Goal: Navigation & Orientation: Find specific page/section

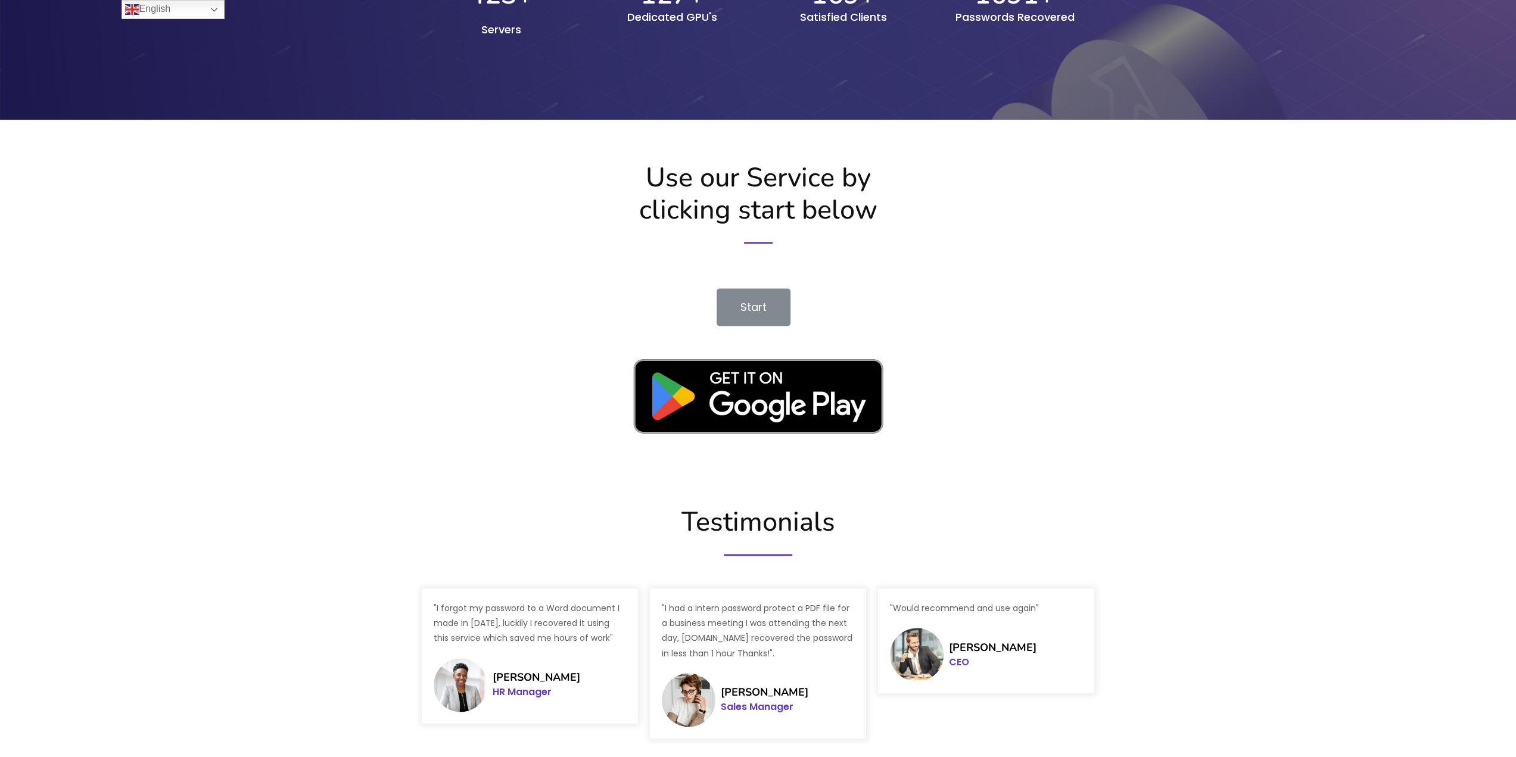
scroll to position [1457, 0]
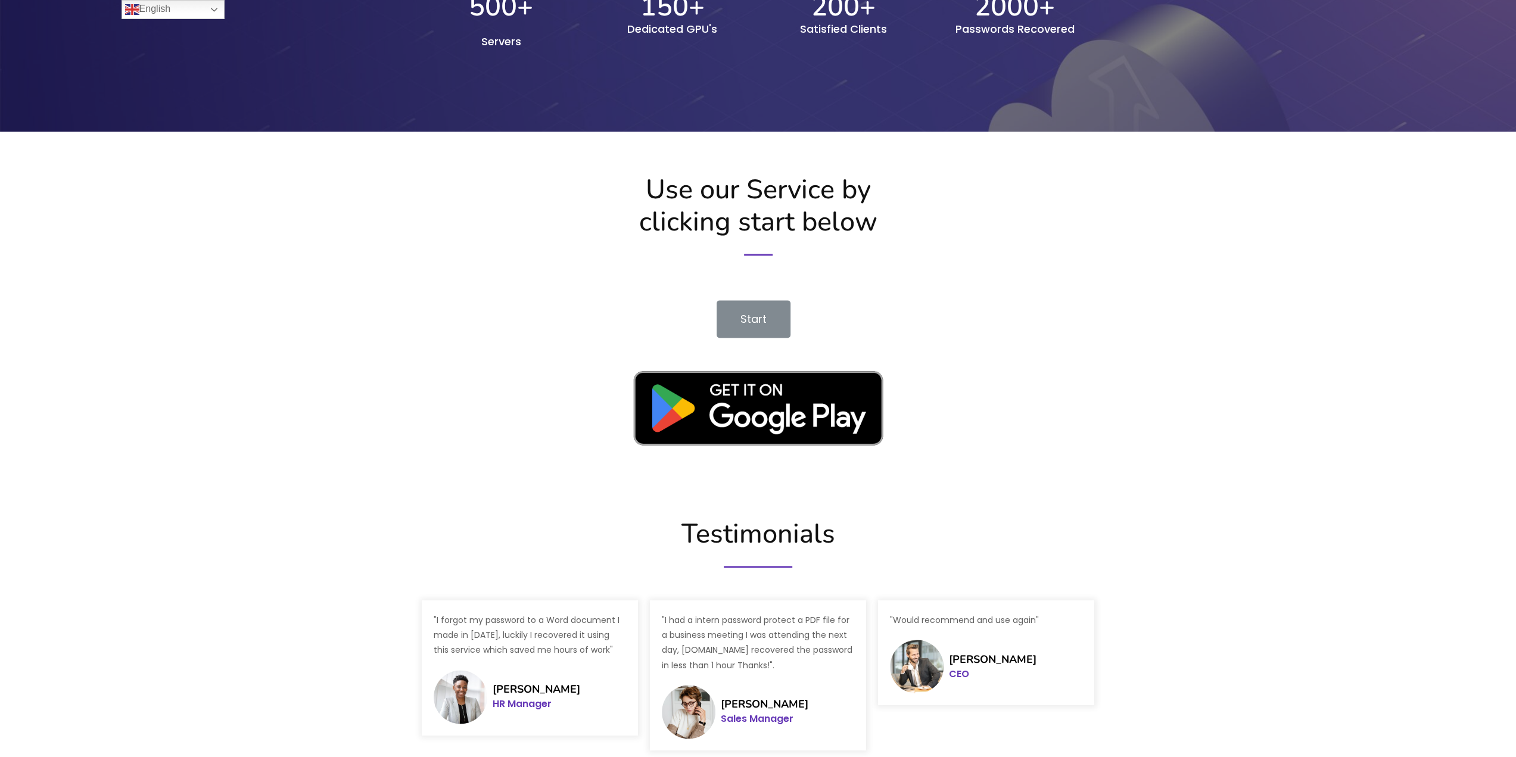
click at [824, 413] on img at bounding box center [758, 408] width 286 height 111
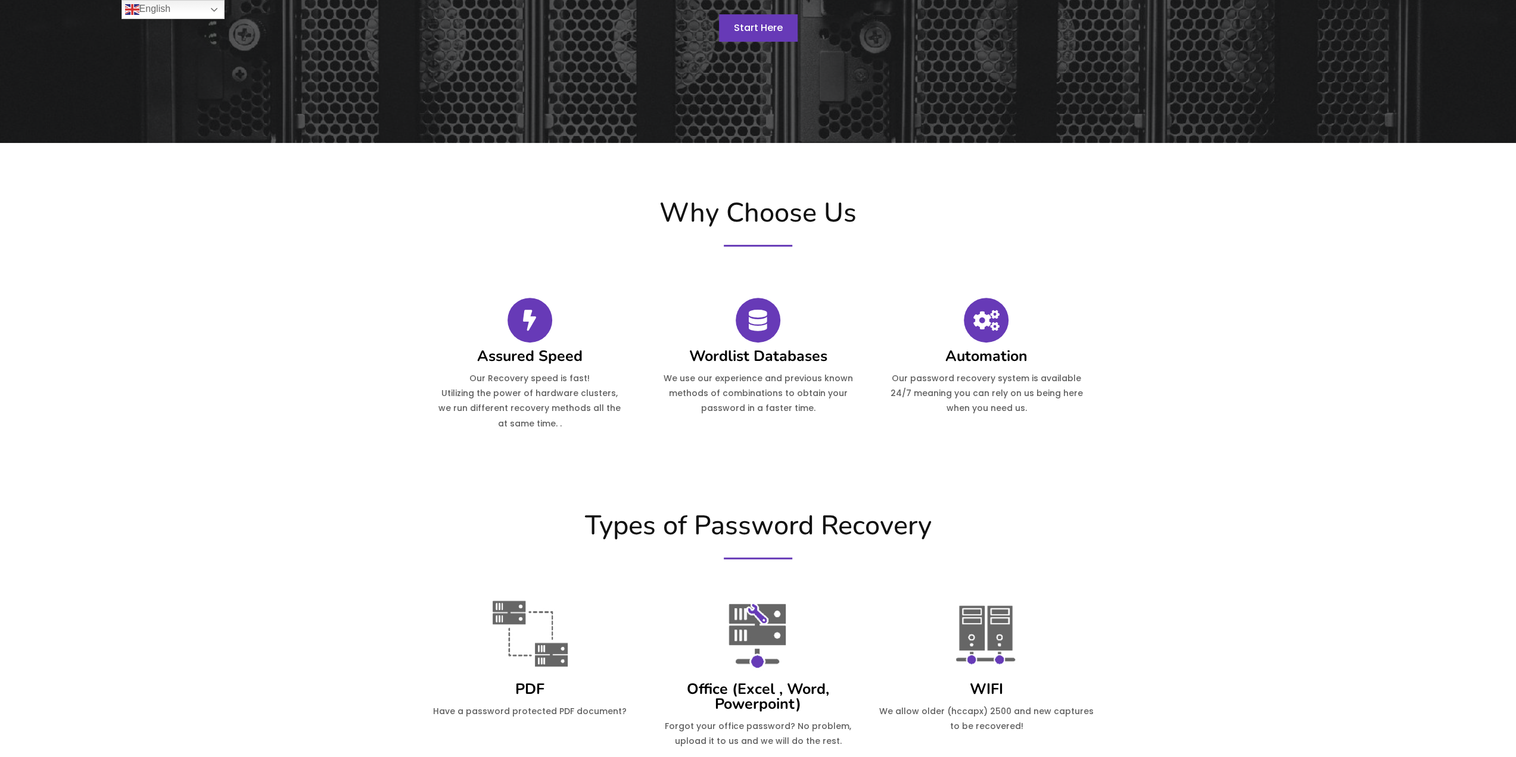
scroll to position [0, 0]
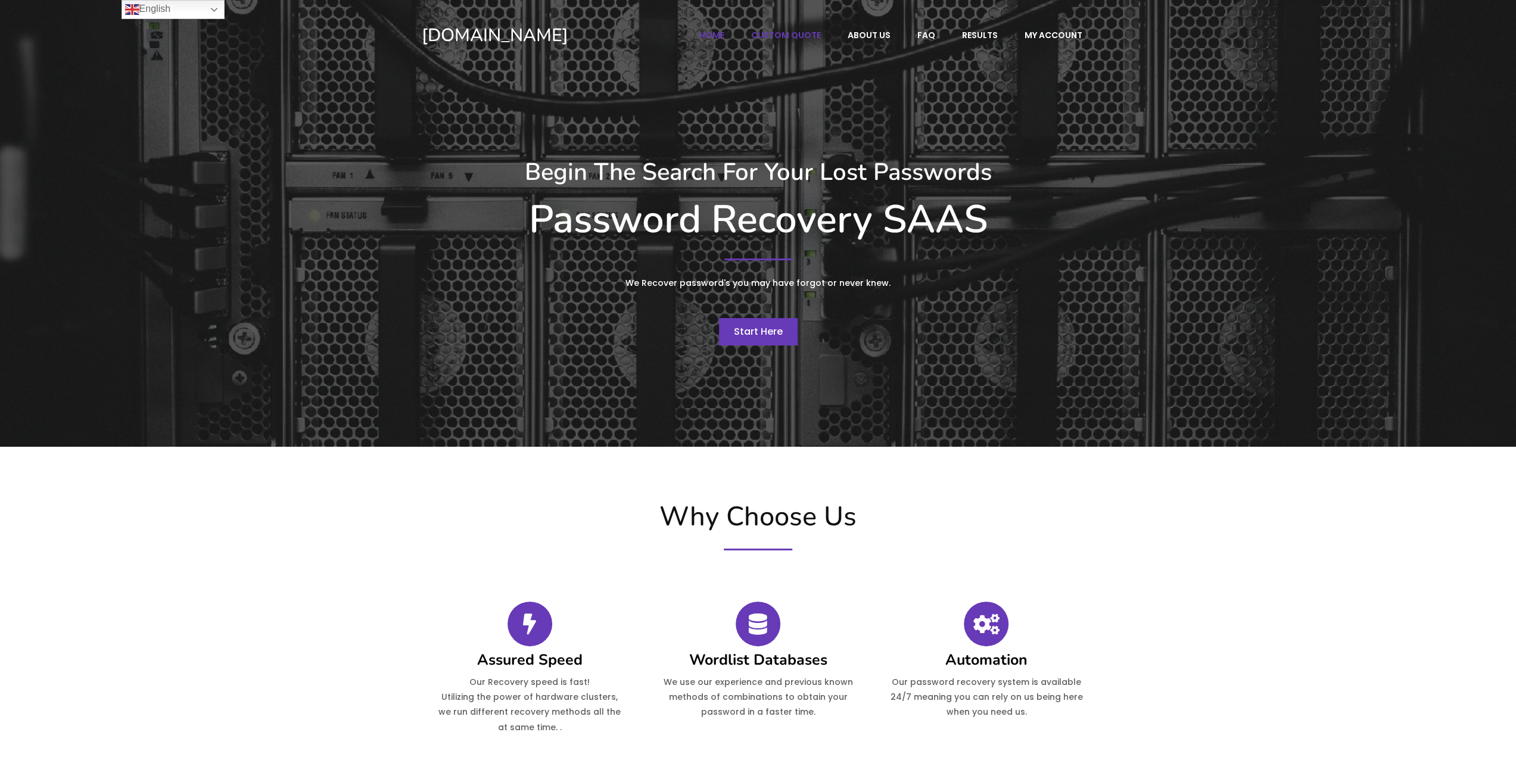
click at [798, 33] on span "Custom Quote" at bounding box center [786, 35] width 70 height 11
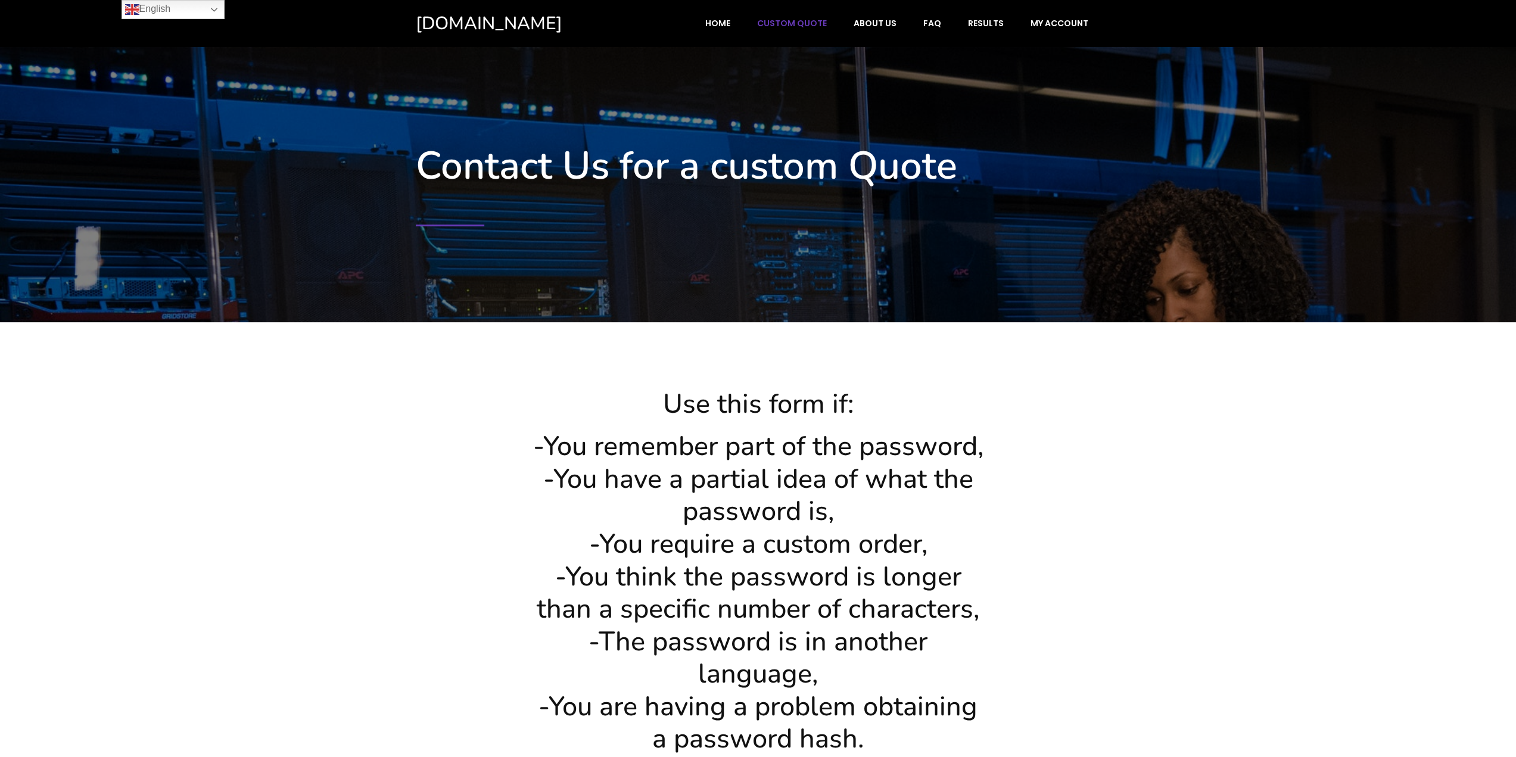
click at [531, 29] on div "[DOMAIN_NAME]" at bounding box center [514, 23] width 197 height 23
click at [730, 26] on span "Home" at bounding box center [717, 23] width 25 height 11
